Goal: Transaction & Acquisition: Purchase product/service

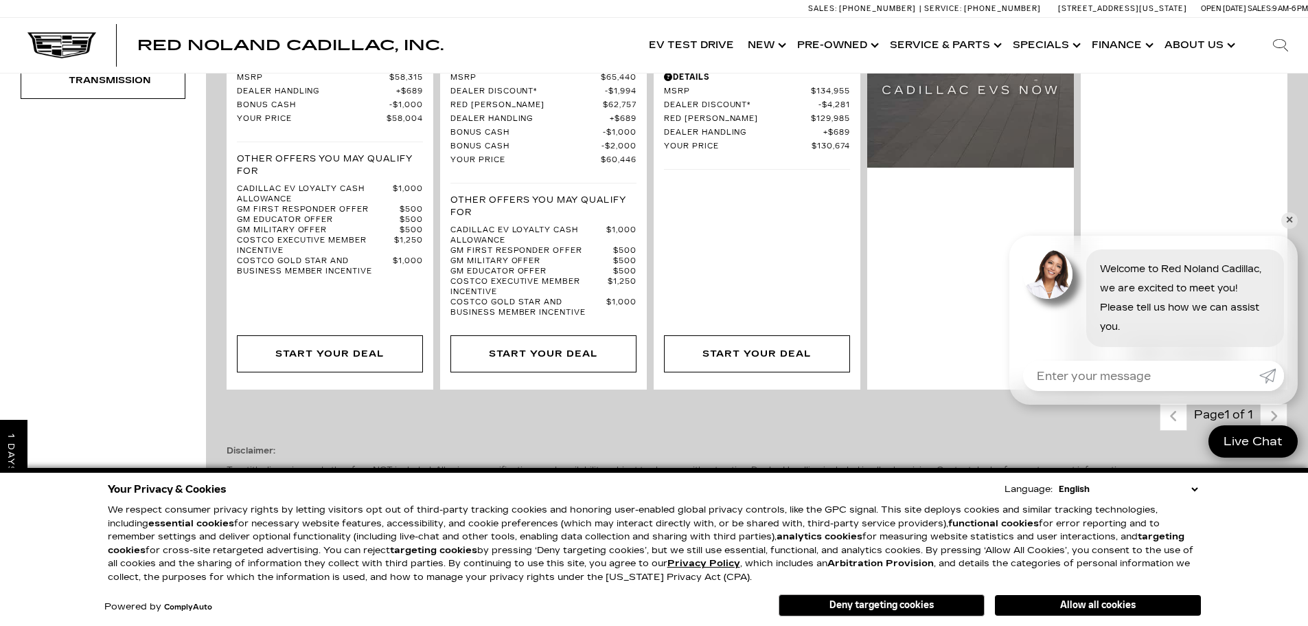
scroll to position [618, 0]
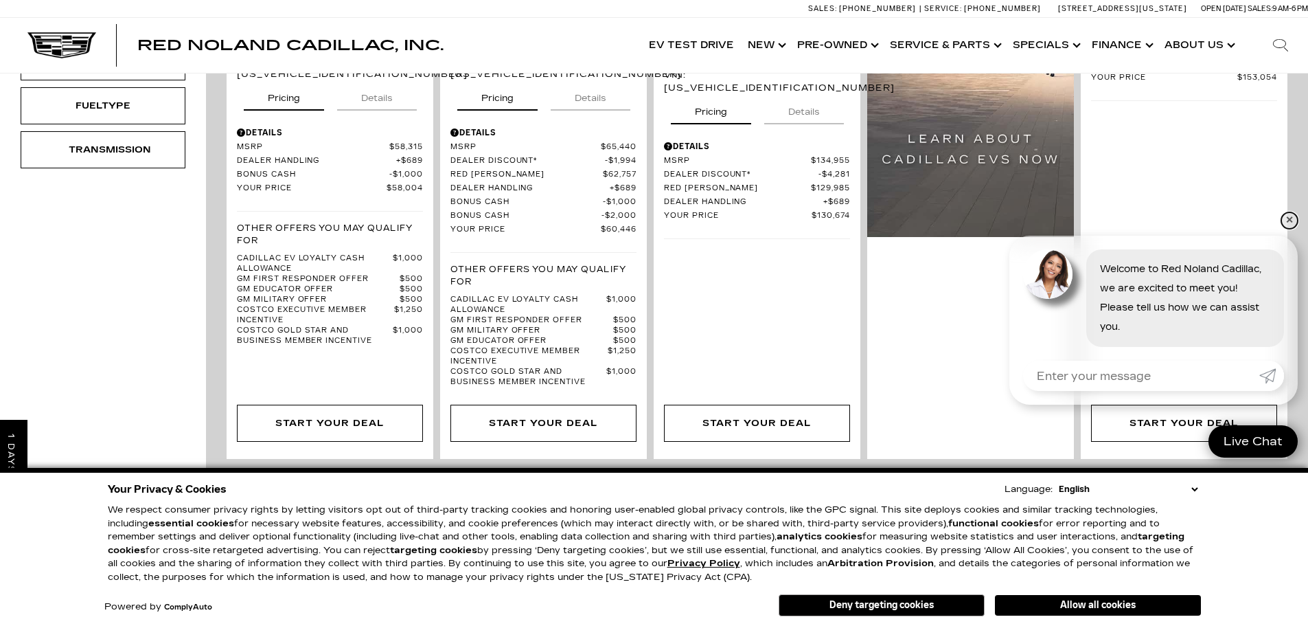
click at [1287, 218] on link "✕" at bounding box center [1289, 220] width 16 height 16
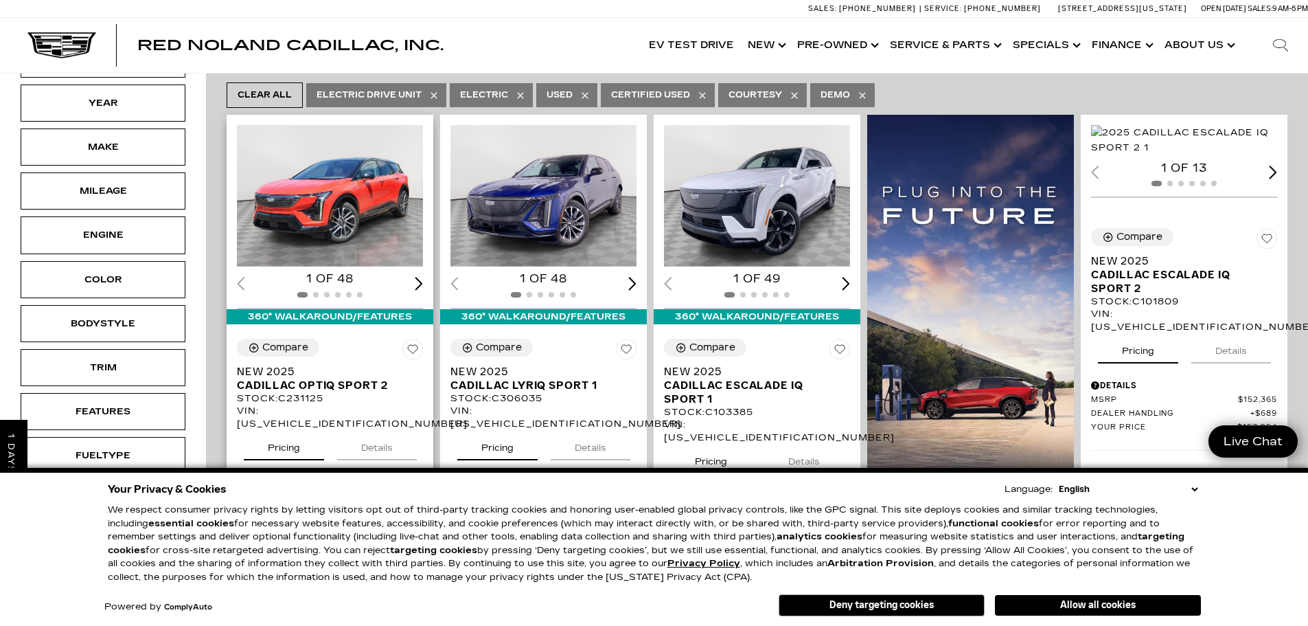
scroll to position [69, 0]
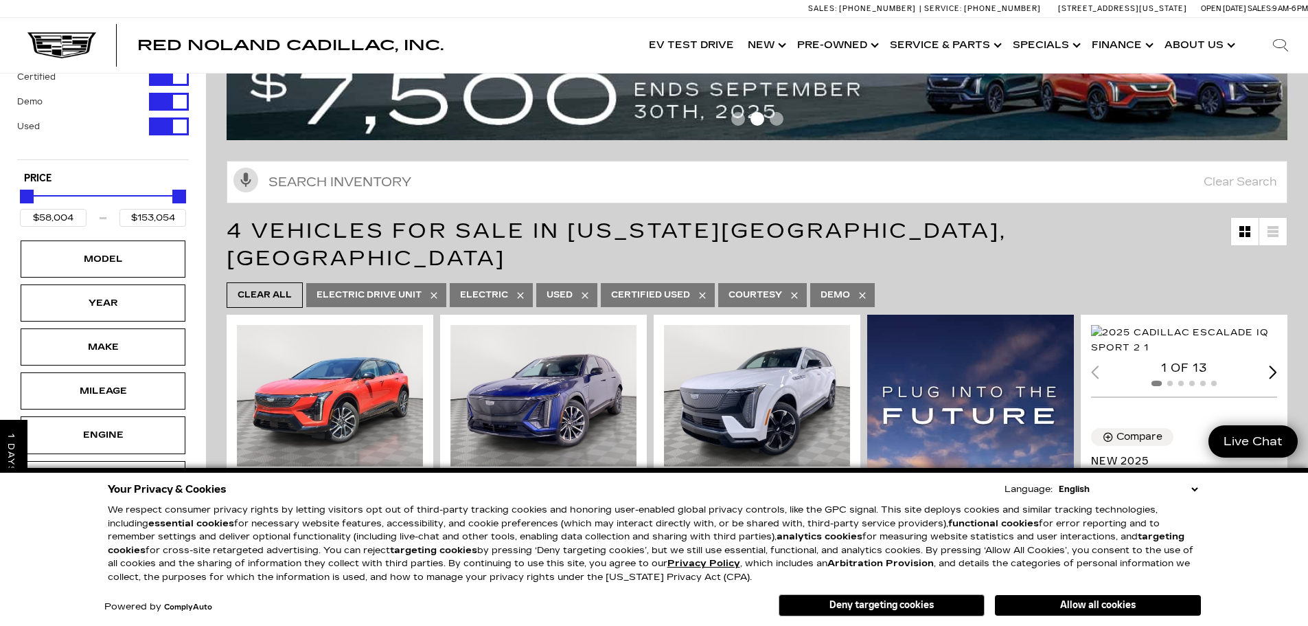
click at [586, 290] on icon at bounding box center [585, 295] width 11 height 11
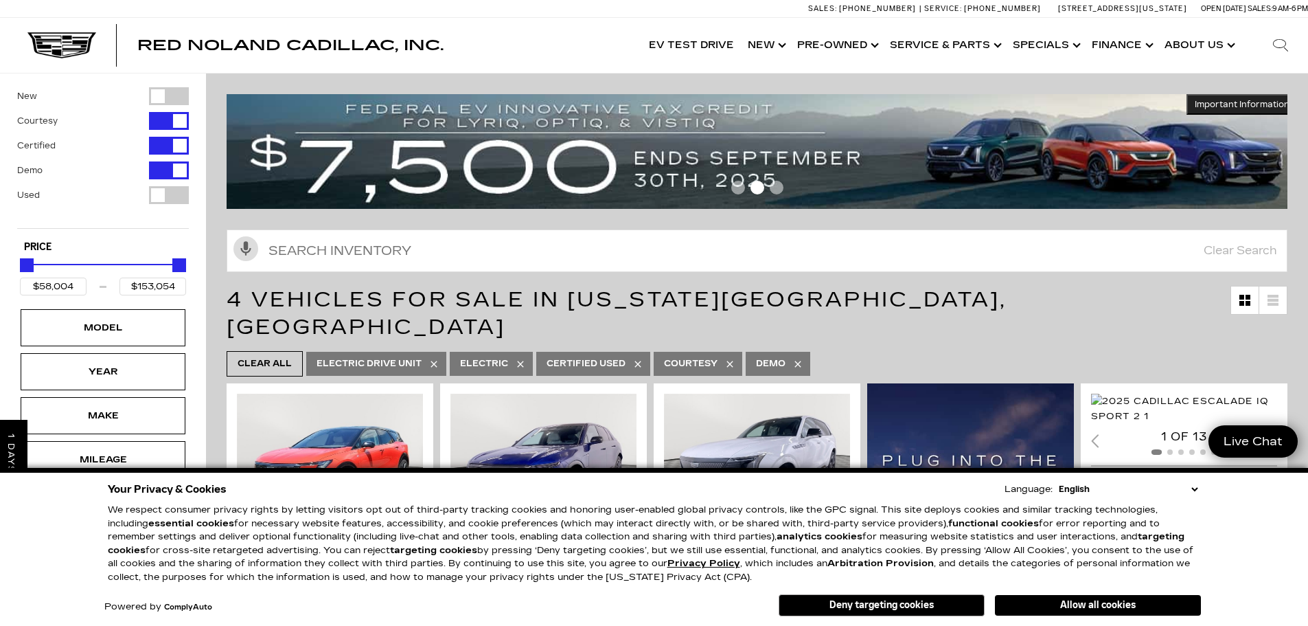
click at [639, 360] on icon at bounding box center [637, 363] width 6 height 6
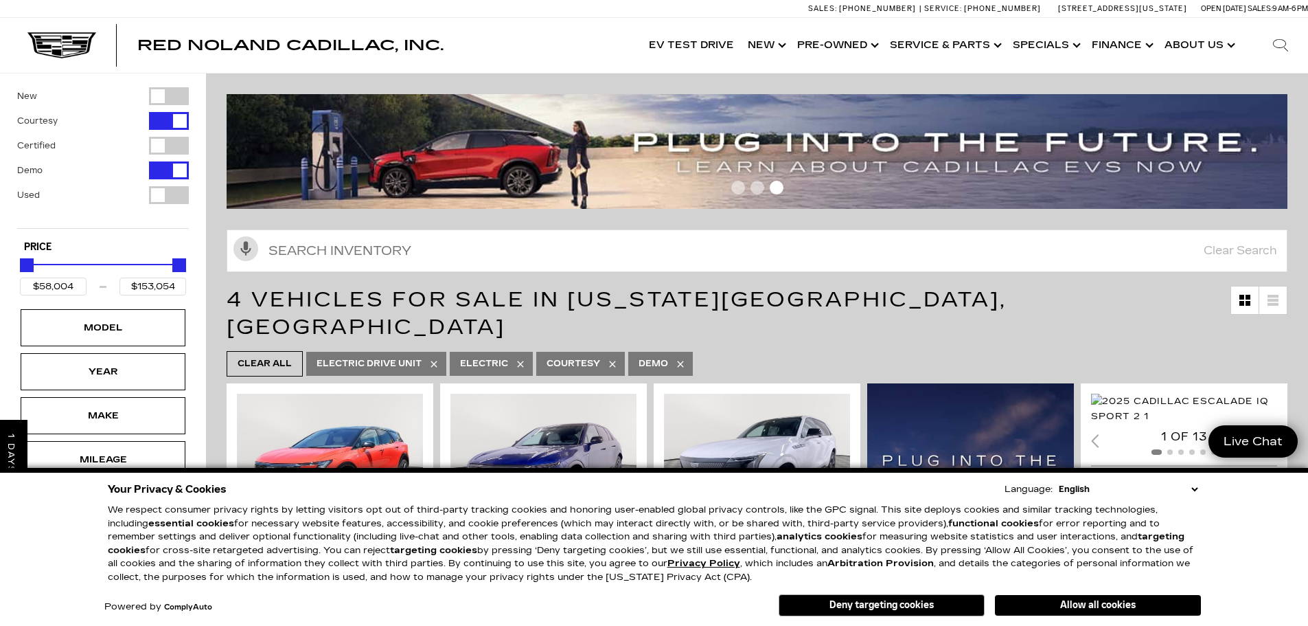
click at [611, 358] on icon at bounding box center [612, 363] width 11 height 11
click at [586, 358] on icon at bounding box center [588, 363] width 11 height 11
type input "$55,679"
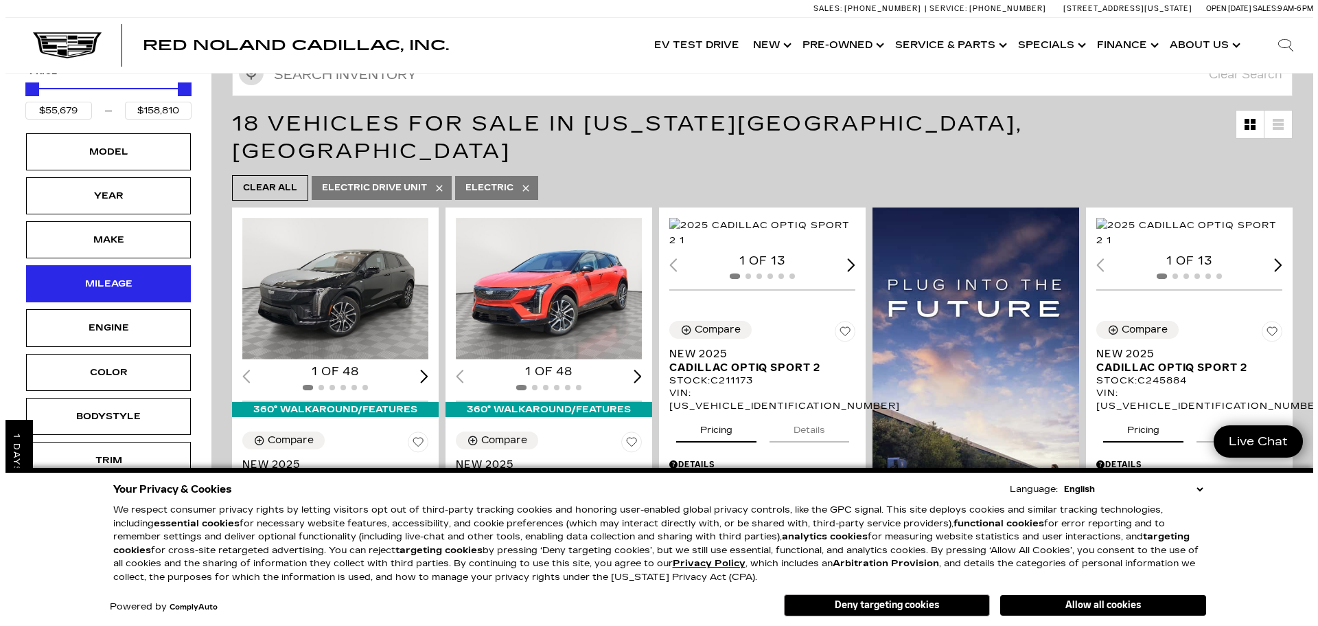
scroll to position [137, 0]
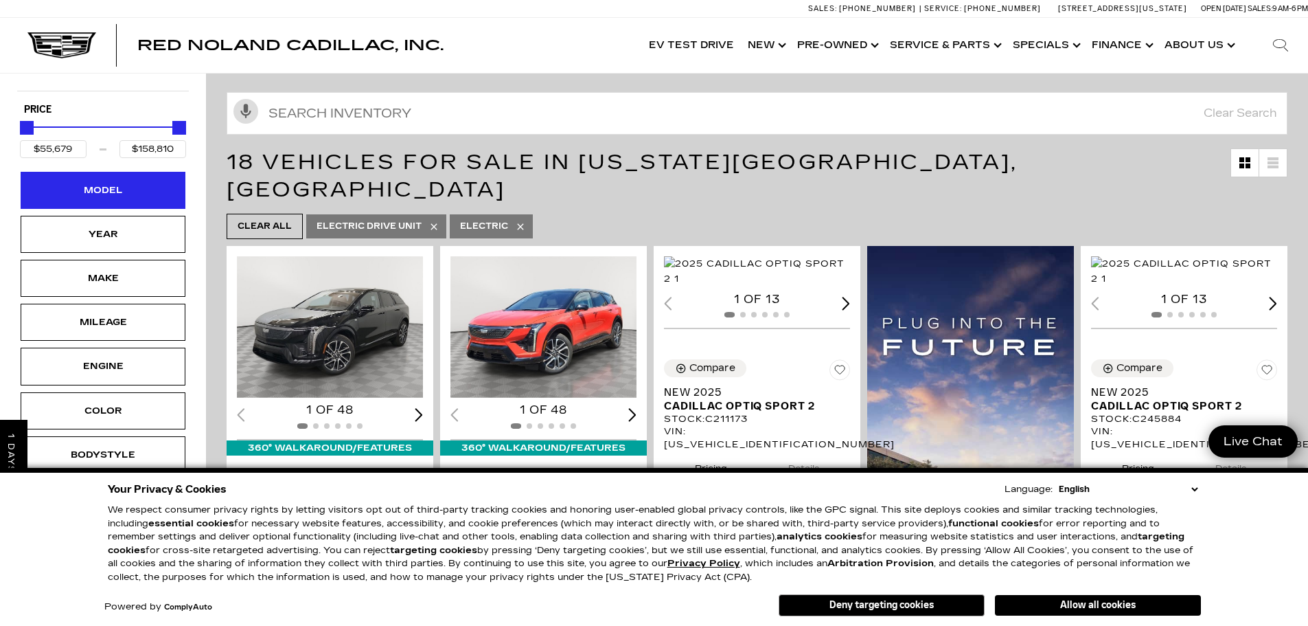
click at [122, 190] on div "Model" at bounding box center [103, 190] width 69 height 15
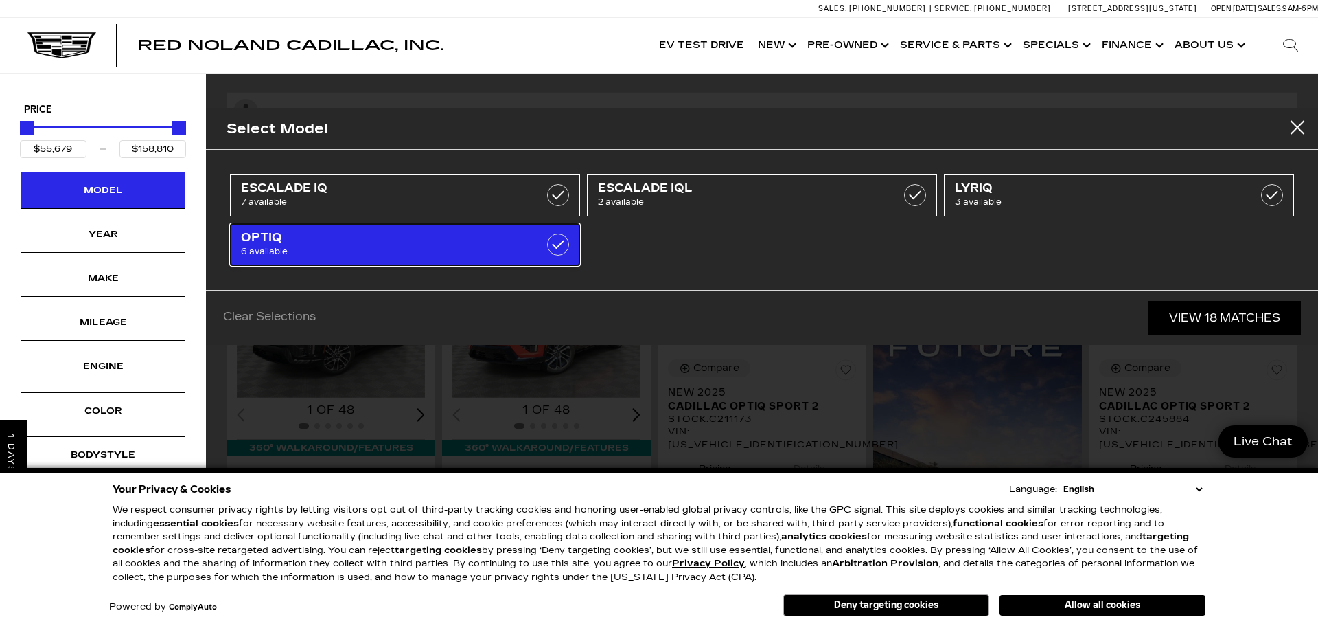
click at [508, 240] on span "OPTIQ" at bounding box center [380, 238] width 279 height 14
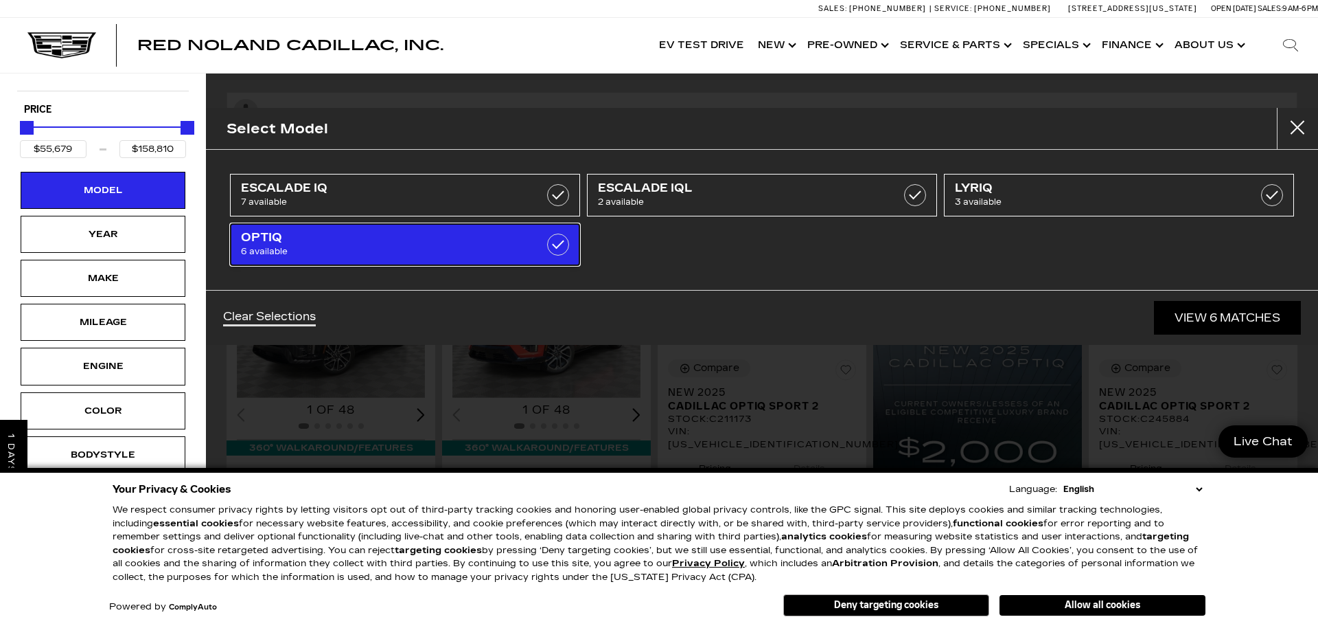
type input "$59,004"
checkbox input "true"
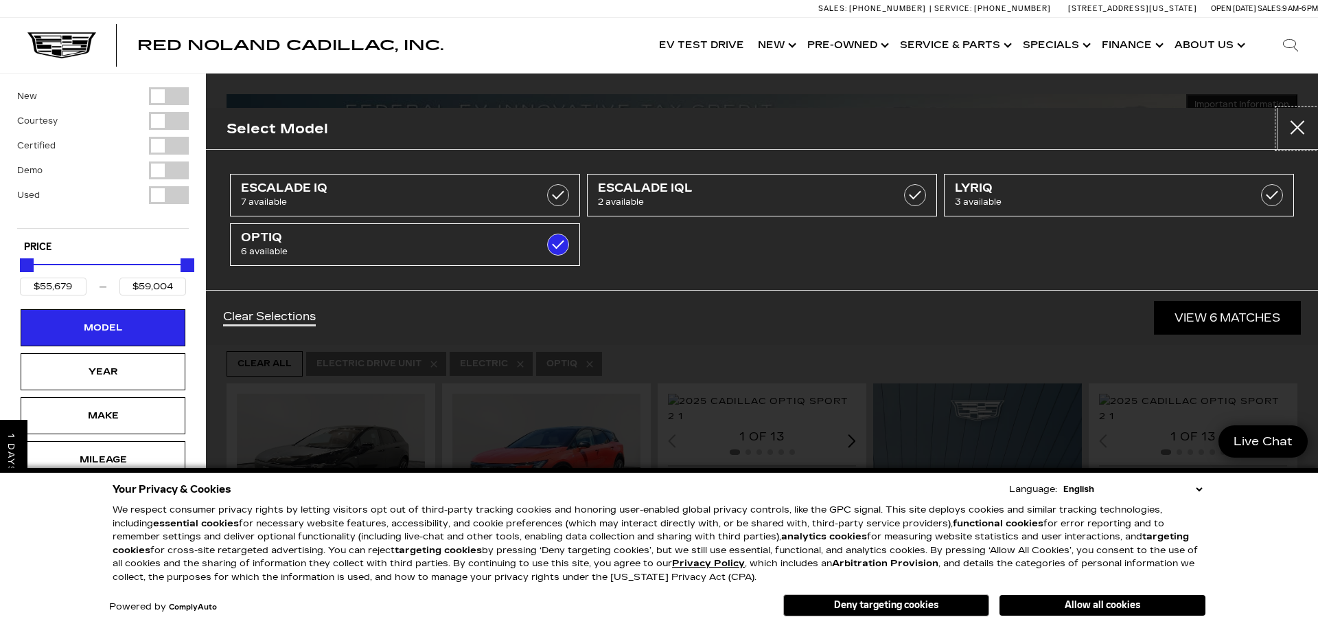
click at [1293, 128] on button "Close" at bounding box center [1297, 128] width 41 height 41
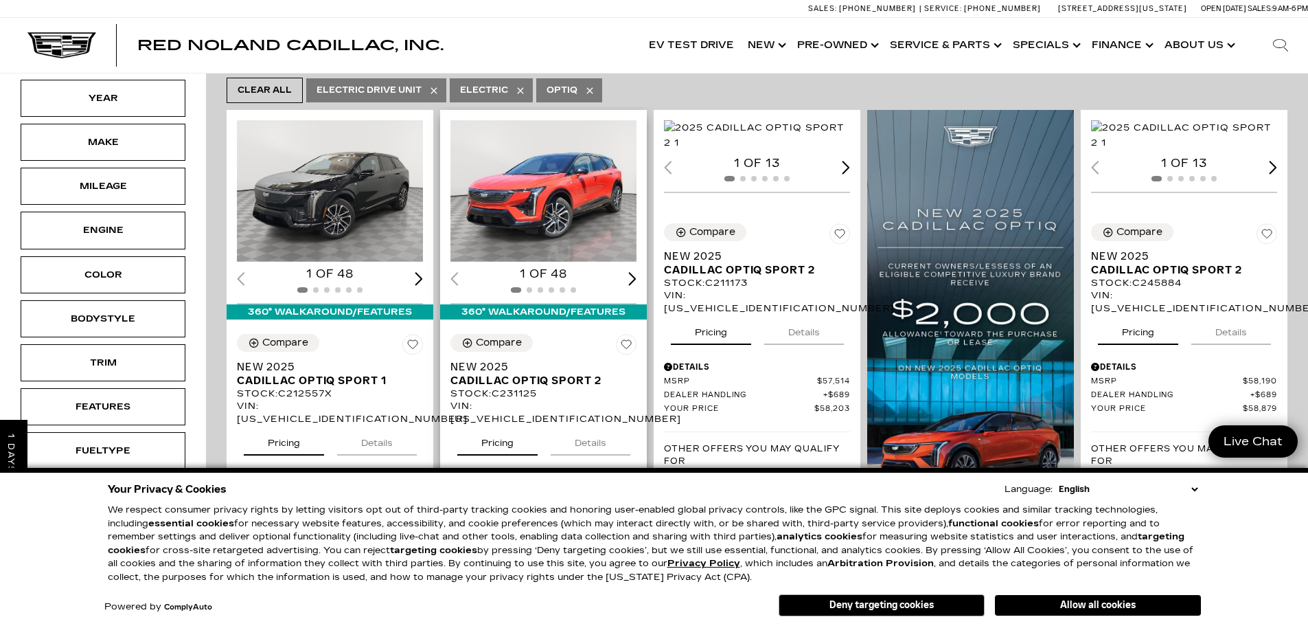
scroll to position [275, 0]
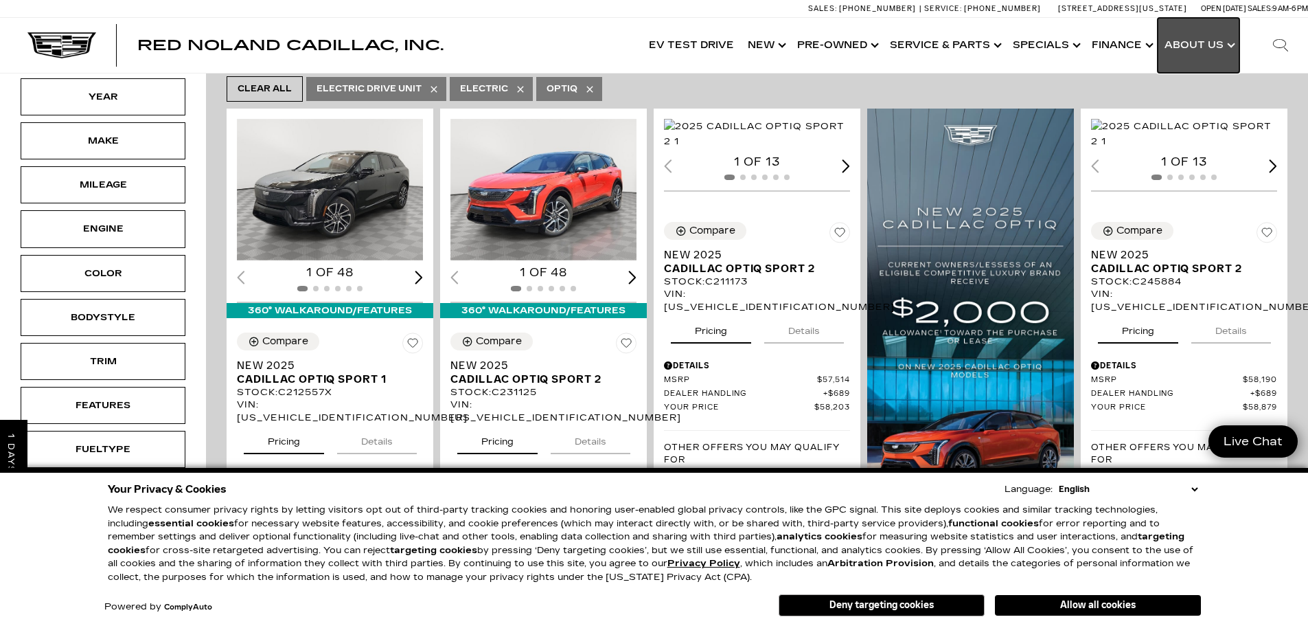
click at [1224, 38] on link "Show About Us" at bounding box center [1199, 45] width 82 height 55
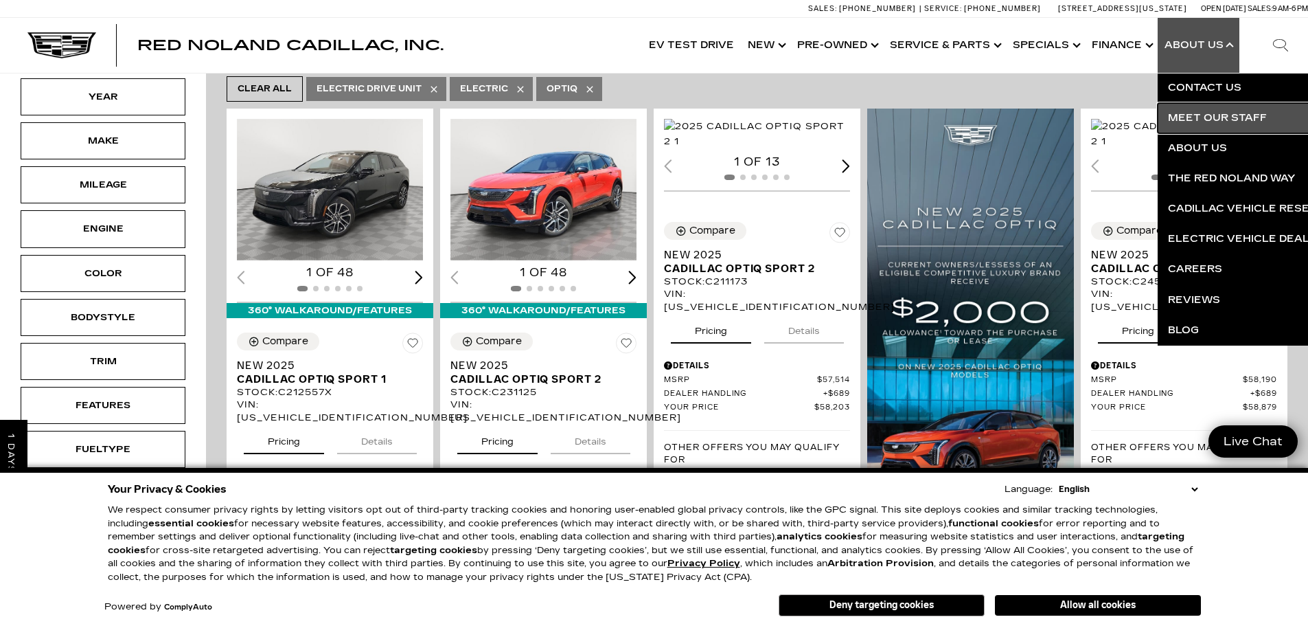
click at [1225, 115] on link "Meet Our Staff" at bounding box center [1324, 118] width 332 height 30
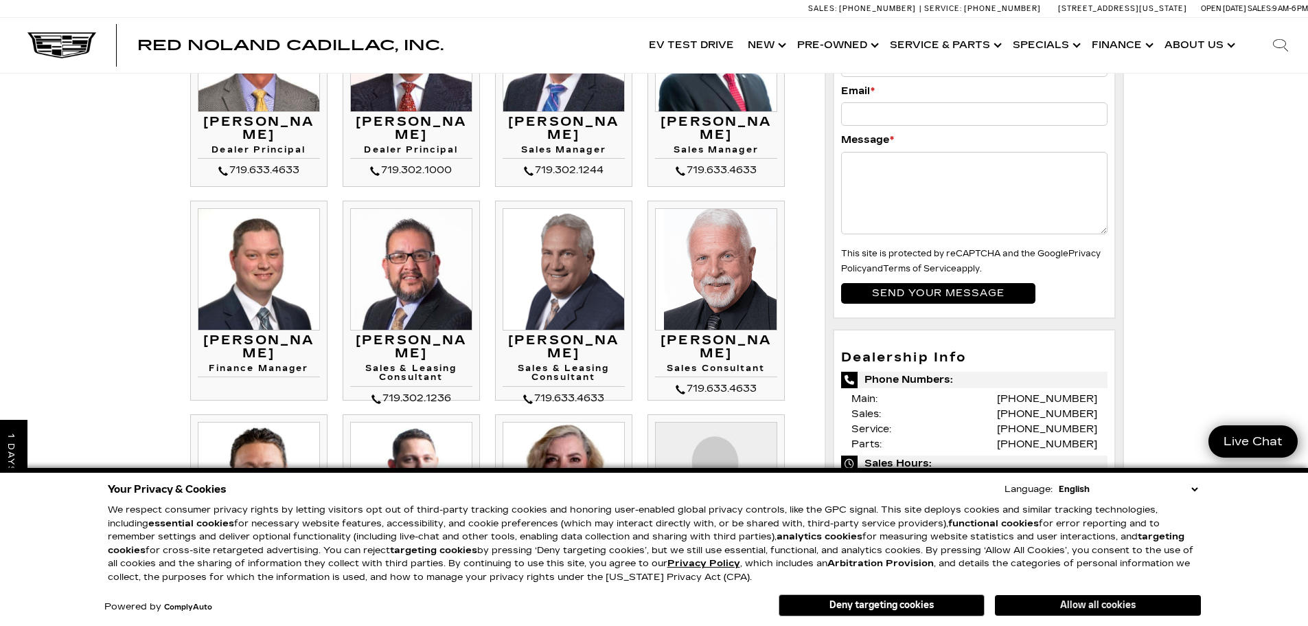
click at [1081, 604] on button "Allow all cookies" at bounding box center [1098, 605] width 206 height 21
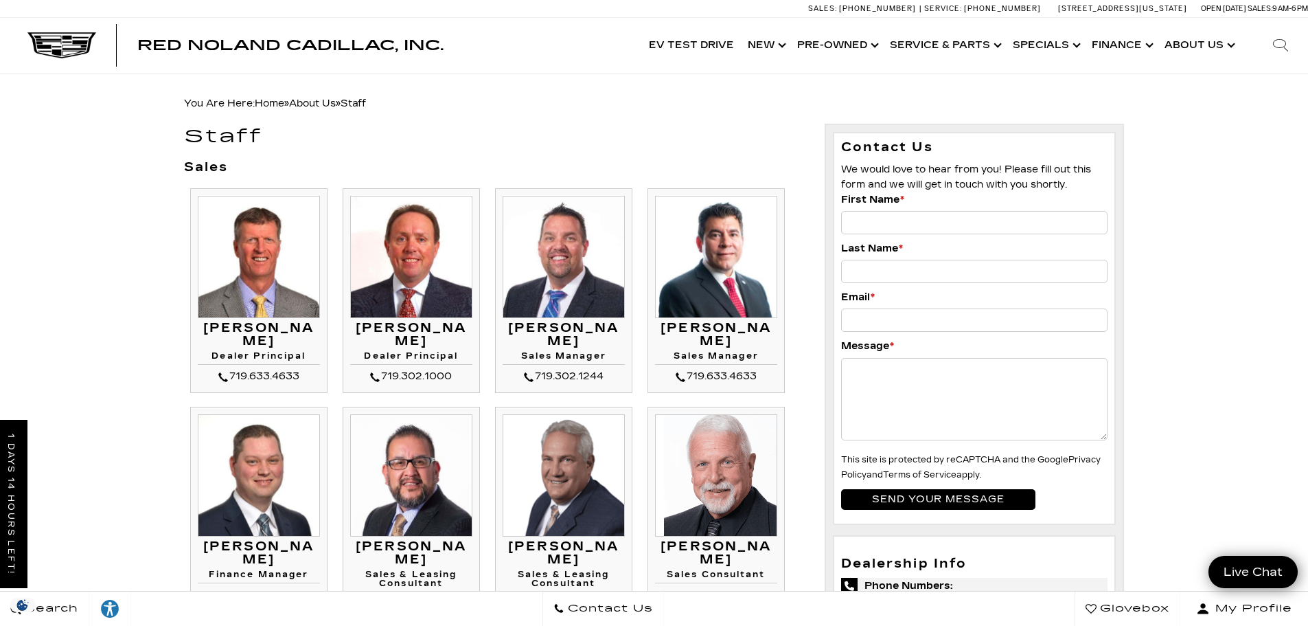
scroll to position [137, 0]
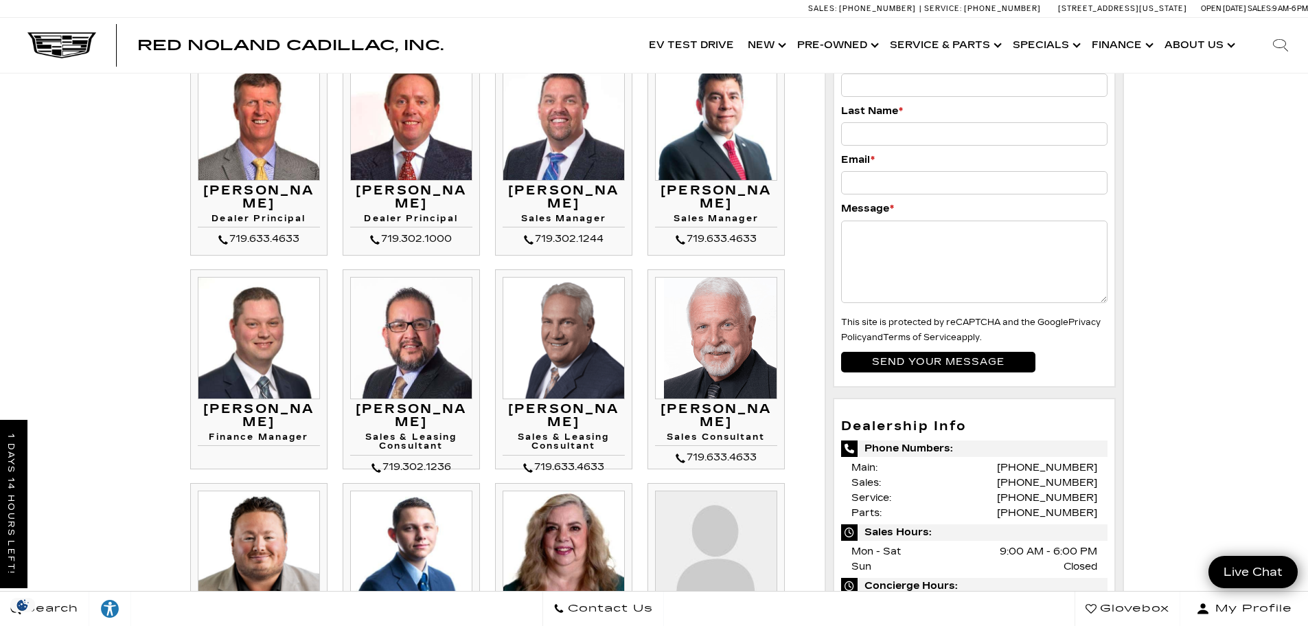
click at [418, 408] on h3 "[PERSON_NAME]" at bounding box center [411, 415] width 122 height 27
click at [418, 408] on h3 "Gil Archuleta" at bounding box center [411, 415] width 122 height 27
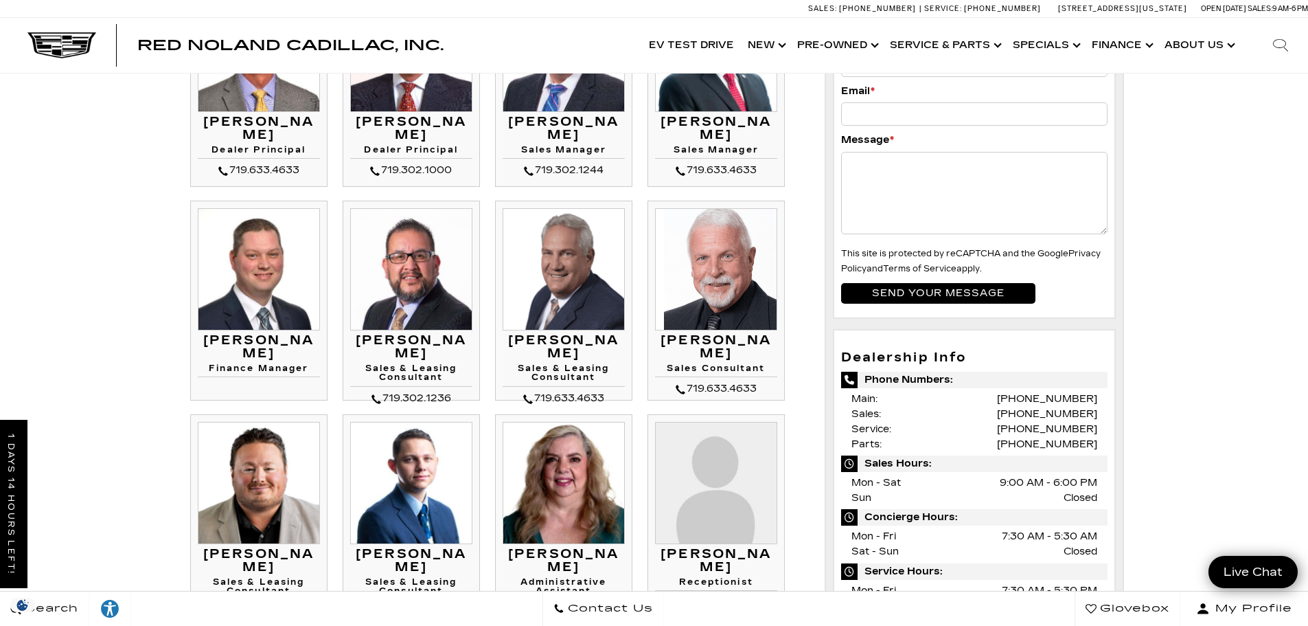
scroll to position [0, 0]
